Goal: Navigation & Orientation: Find specific page/section

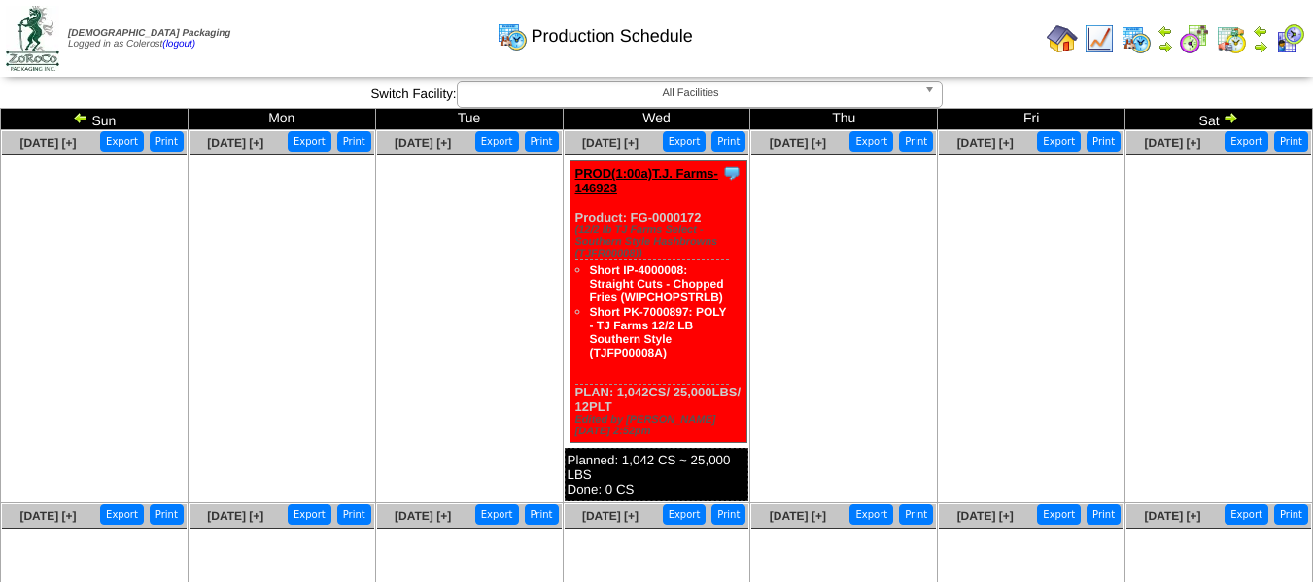
click at [79, 117] on img at bounding box center [81, 118] width 16 height 16
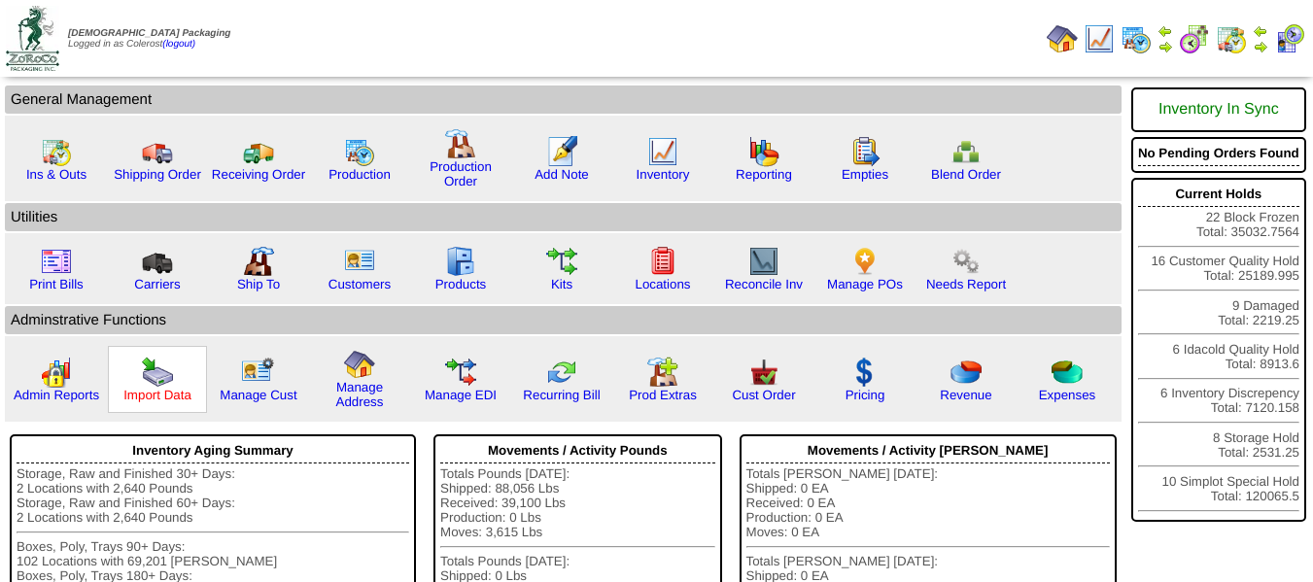
click at [143, 389] on link "Import Data" at bounding box center [157, 395] width 68 height 15
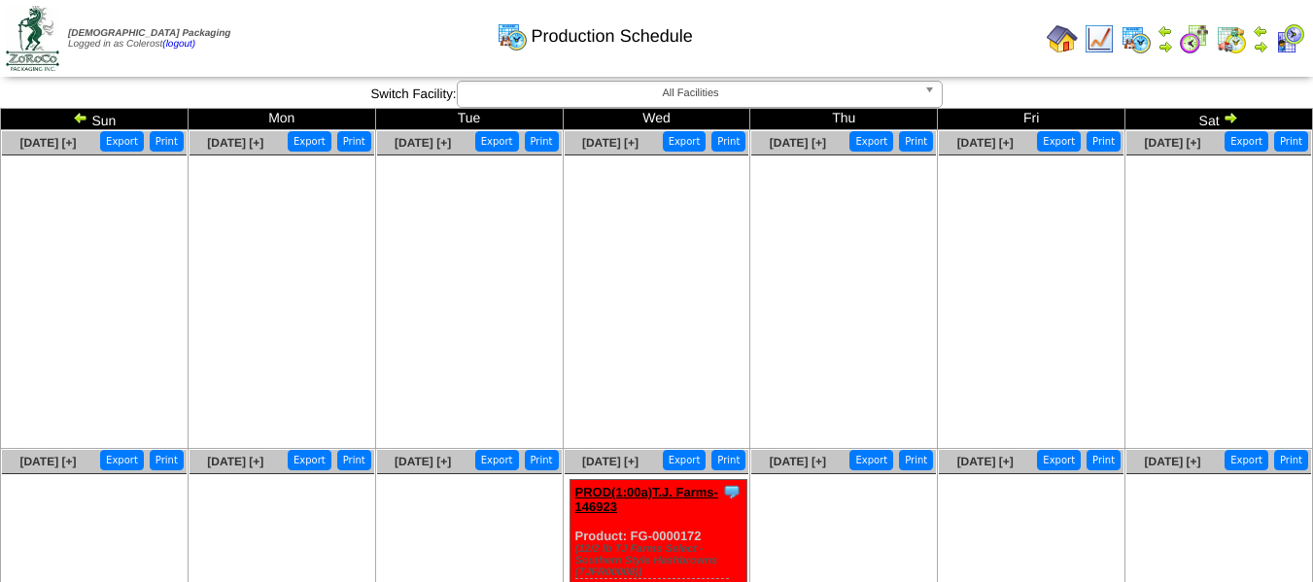
click at [79, 117] on img at bounding box center [81, 118] width 16 height 16
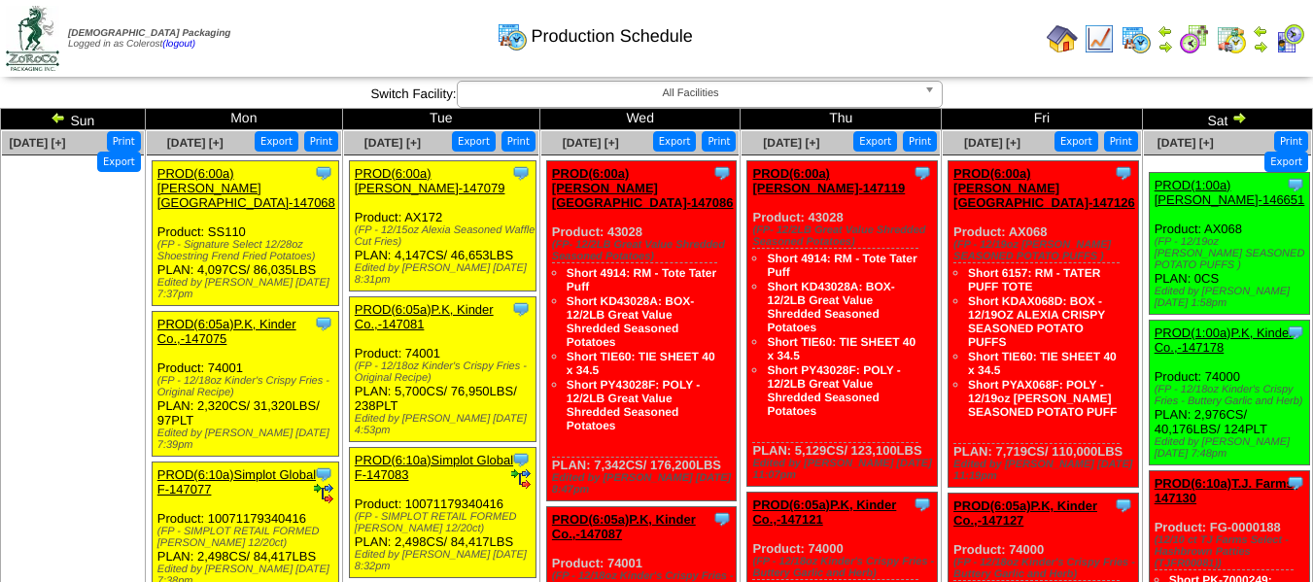
click at [66, 117] on img at bounding box center [59, 118] width 16 height 16
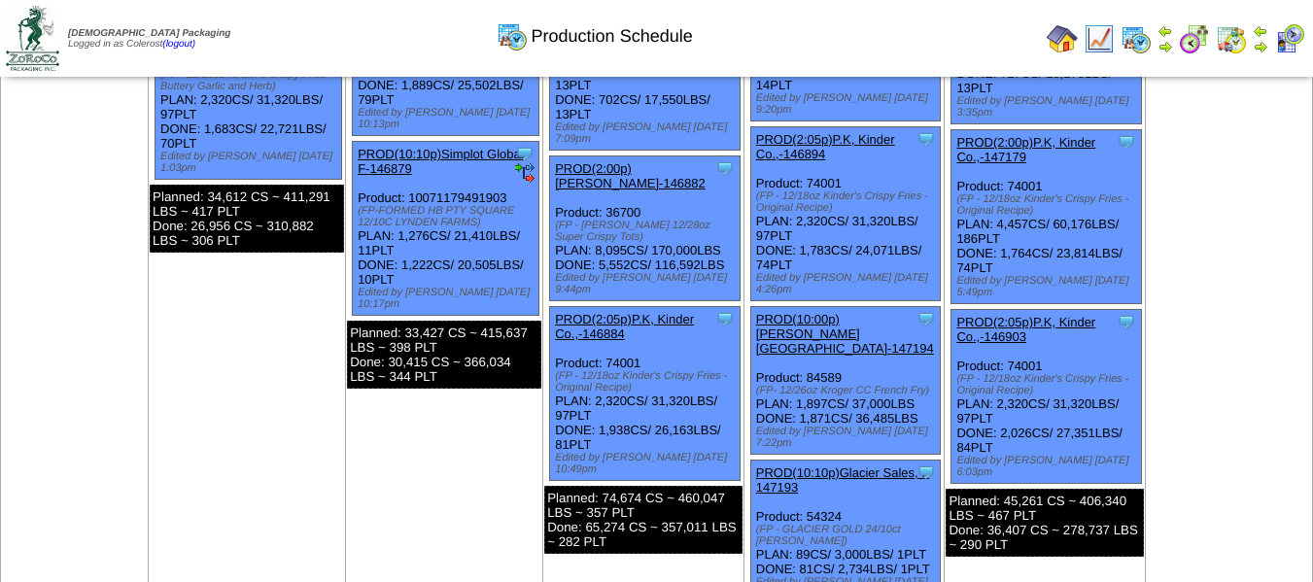
scroll to position [875, 0]
